Goal: Transaction & Acquisition: Book appointment/travel/reservation

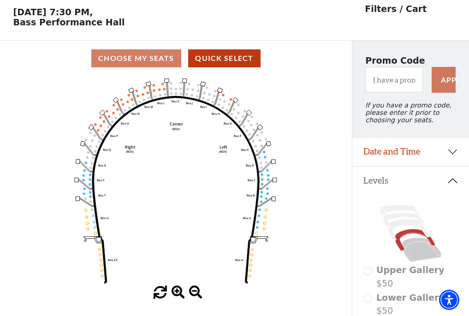
scroll to position [43, 0]
